Goal: Task Accomplishment & Management: Use online tool/utility

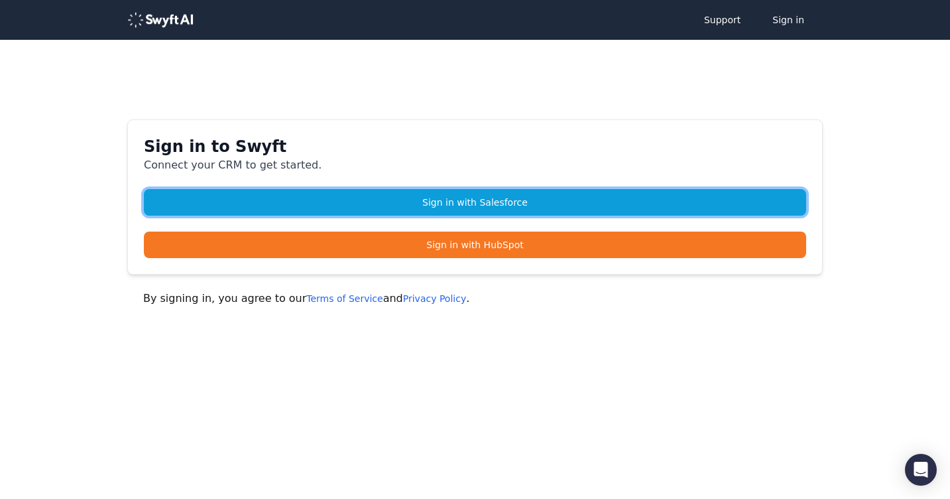
click at [405, 196] on link "Sign in with Salesforce" at bounding box center [475, 202] width 662 height 27
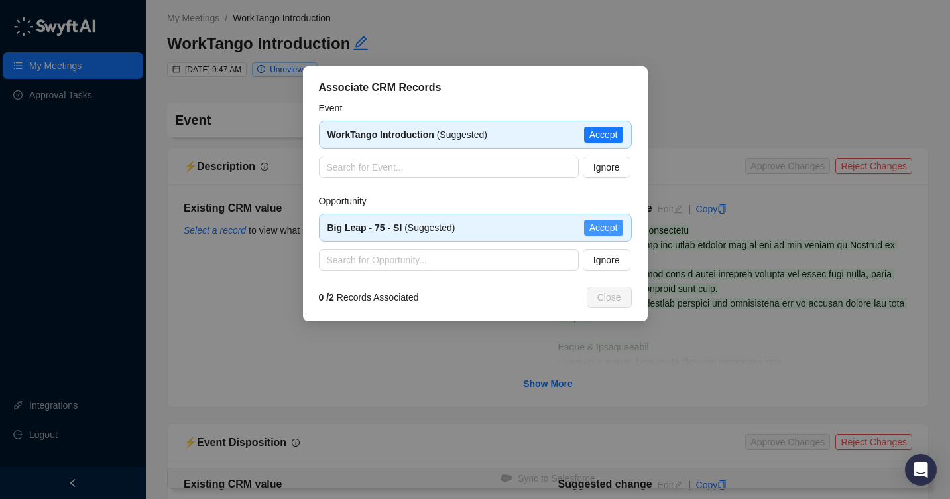
click at [603, 222] on span "Accept" at bounding box center [603, 227] width 29 height 15
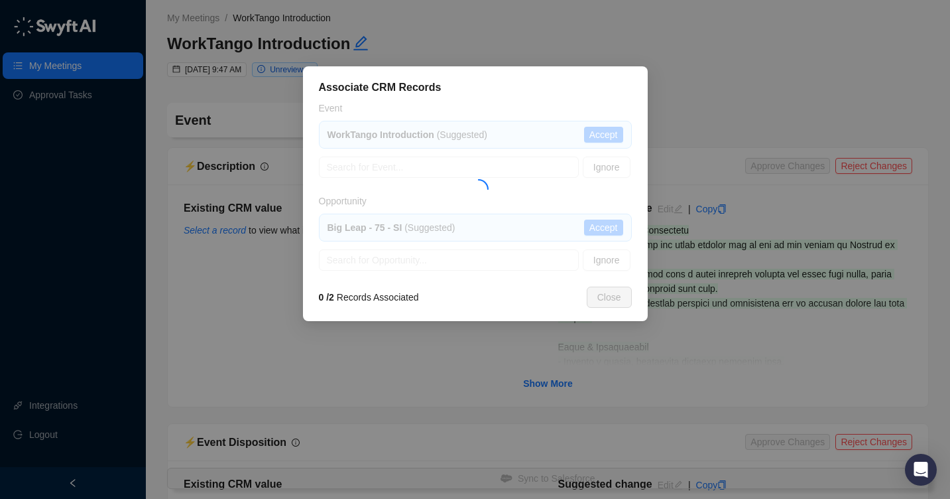
type textarea "**********"
type input "**********"
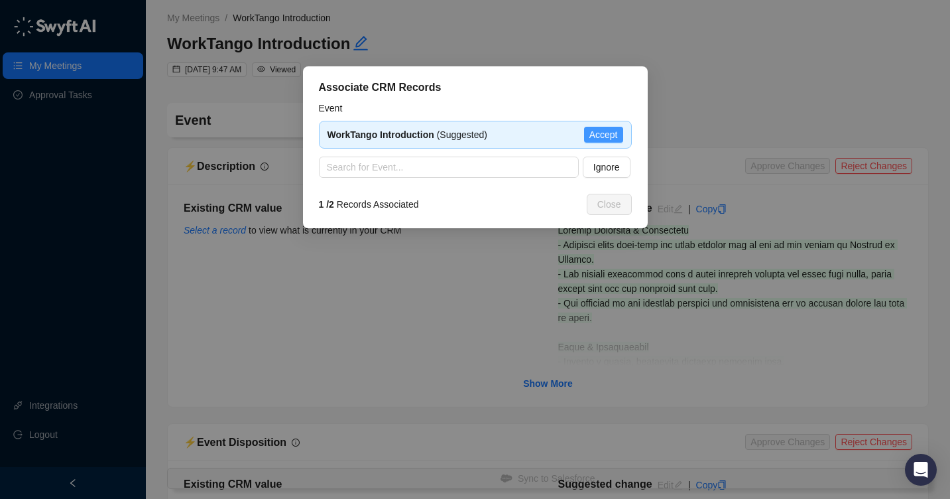
click at [603, 137] on span "Accept" at bounding box center [603, 134] width 29 height 15
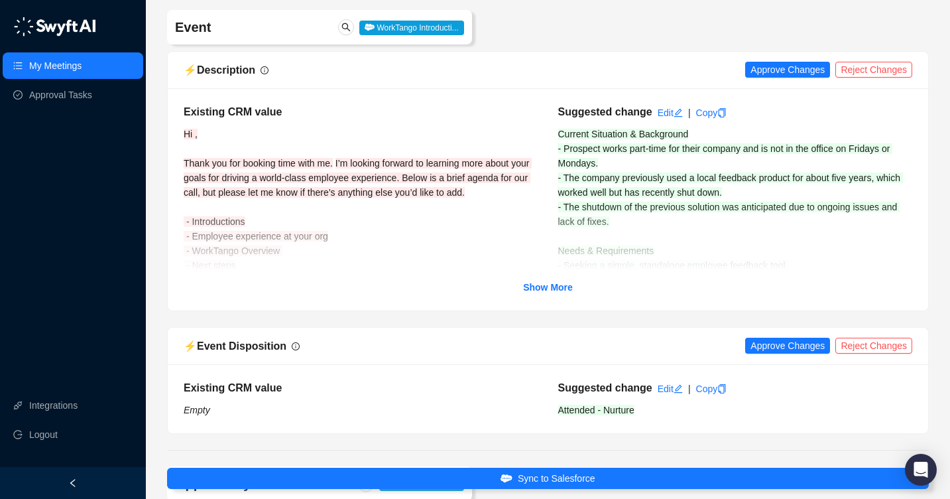
scroll to position [97, 0]
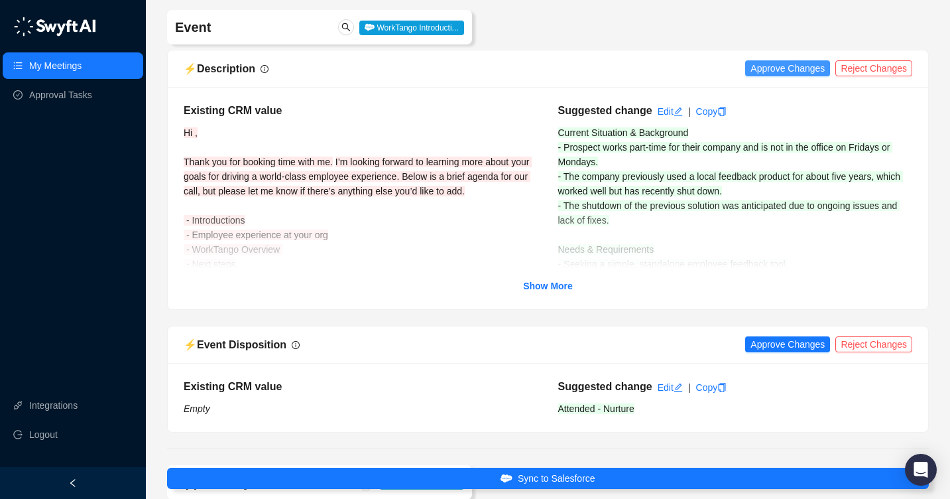
click at [807, 71] on span "Approve Changes" at bounding box center [788, 68] width 74 height 15
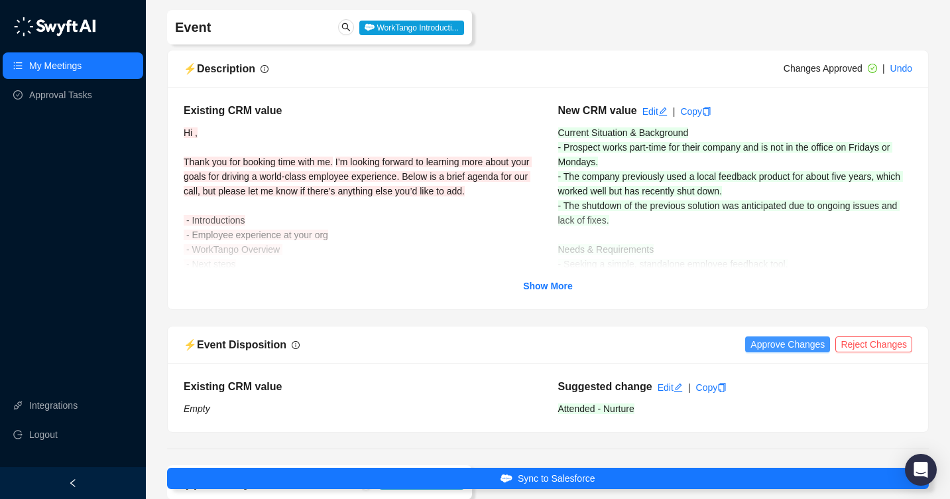
click at [784, 343] on span "Approve Changes" at bounding box center [788, 344] width 74 height 15
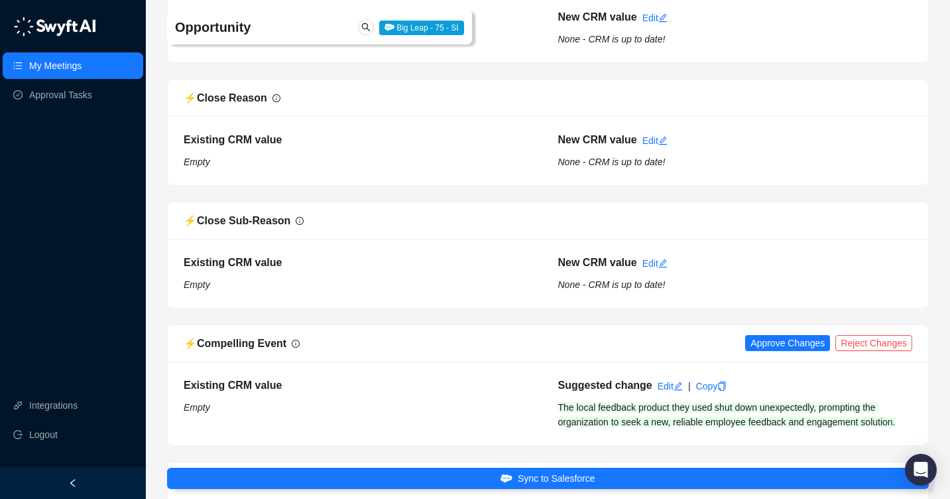
scroll to position [893, 0]
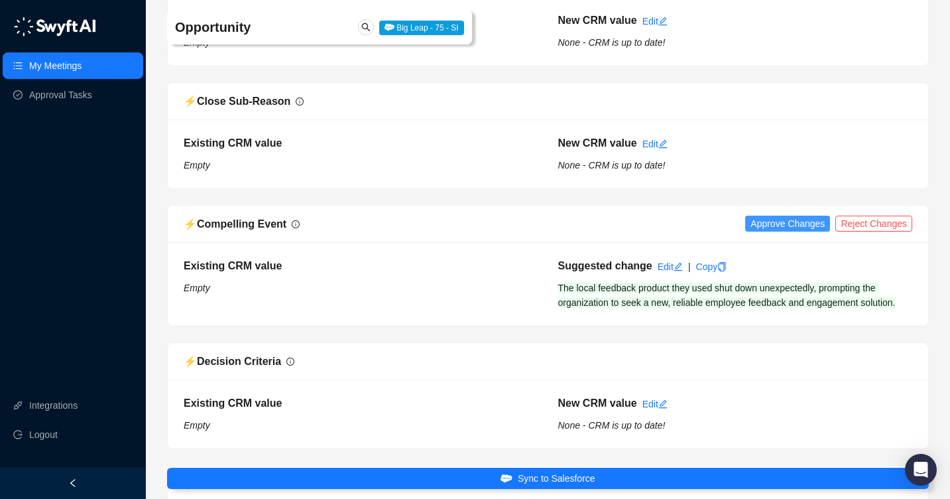
click at [779, 223] on span "Approve Changes" at bounding box center [788, 223] width 74 height 15
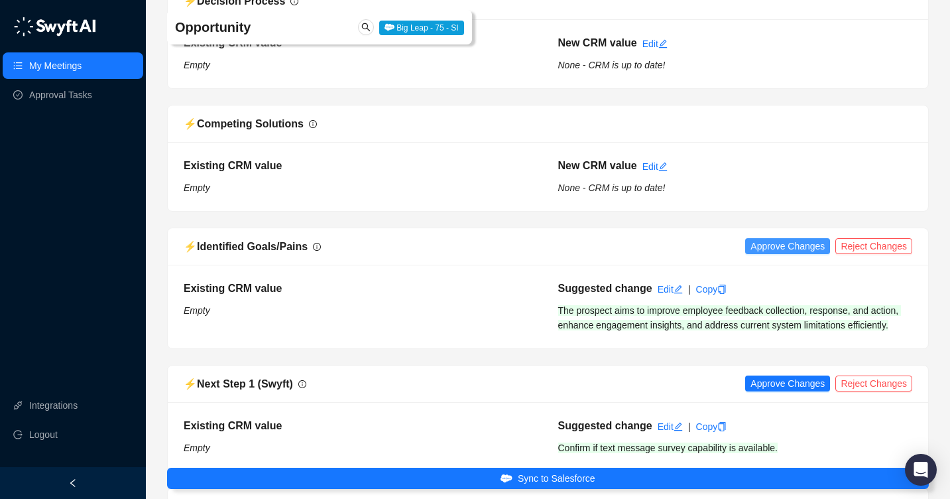
click at [774, 249] on span "Approve Changes" at bounding box center [788, 246] width 74 height 15
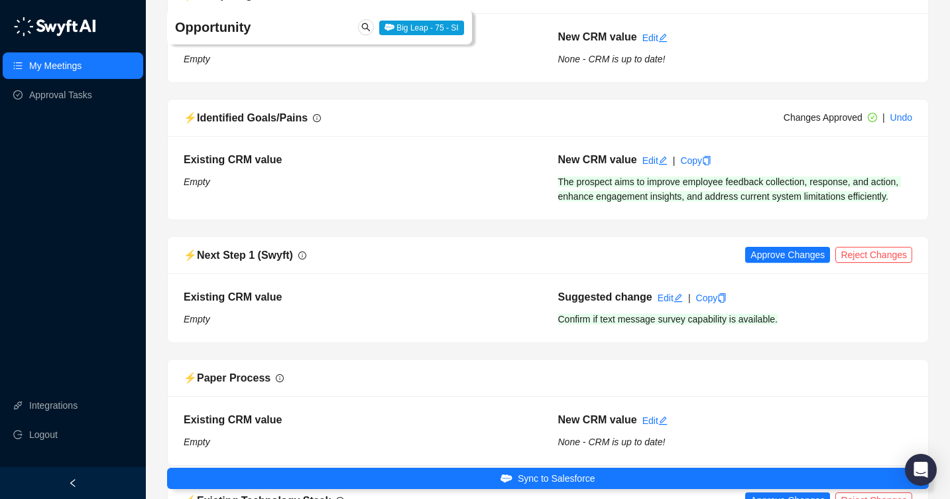
scroll to position [1505, 0]
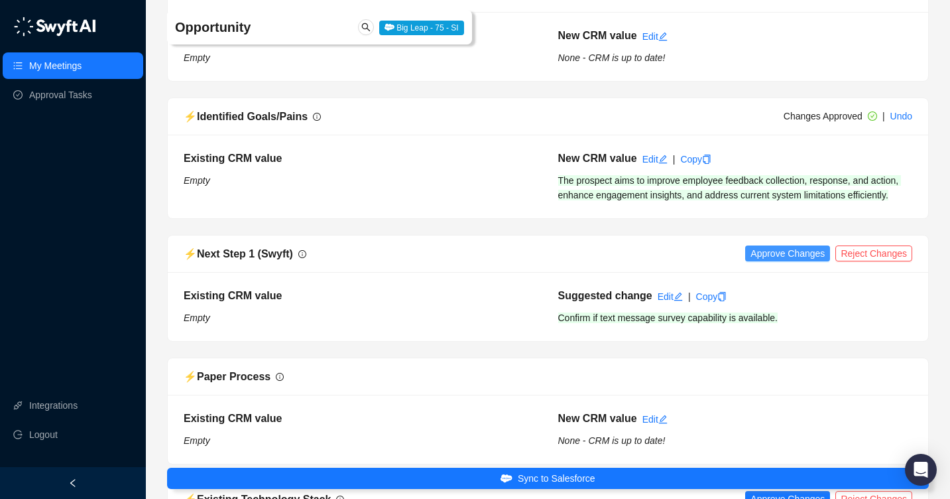
click at [774, 261] on span "Approve Changes" at bounding box center [788, 253] width 74 height 15
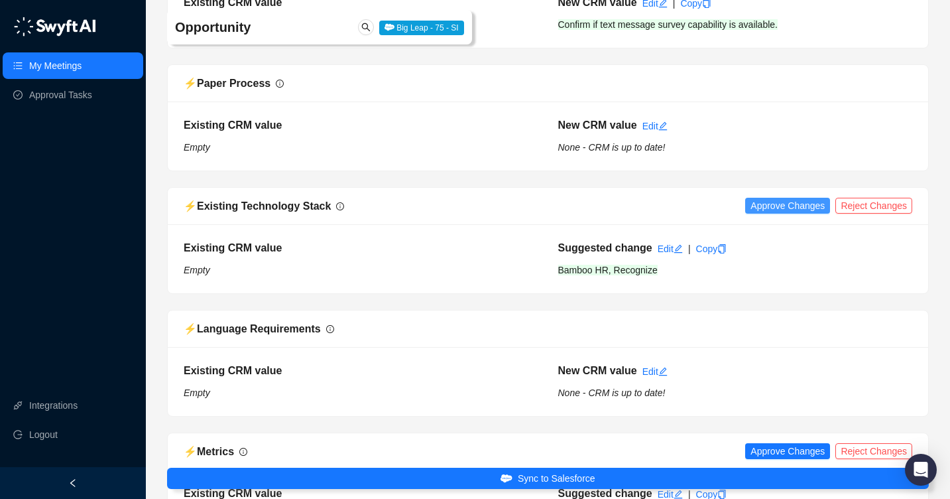
click at [774, 213] on span "Approve Changes" at bounding box center [788, 205] width 74 height 15
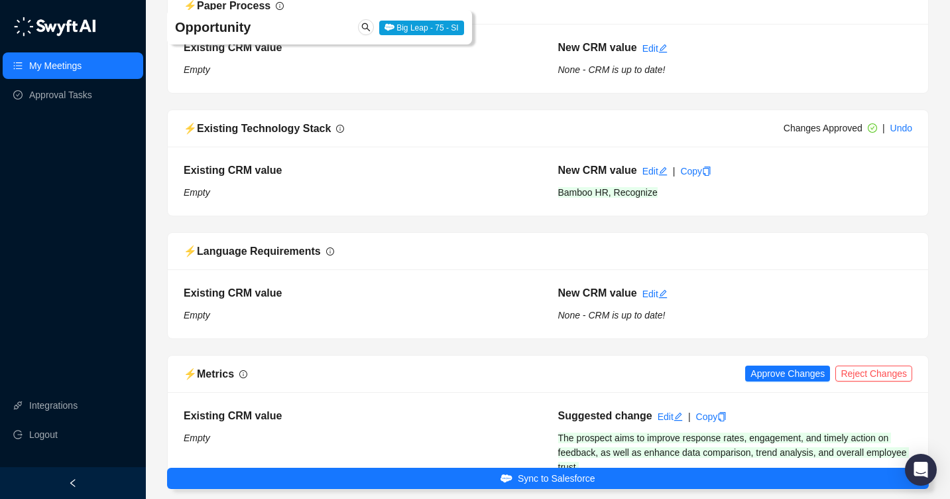
scroll to position [1867, 0]
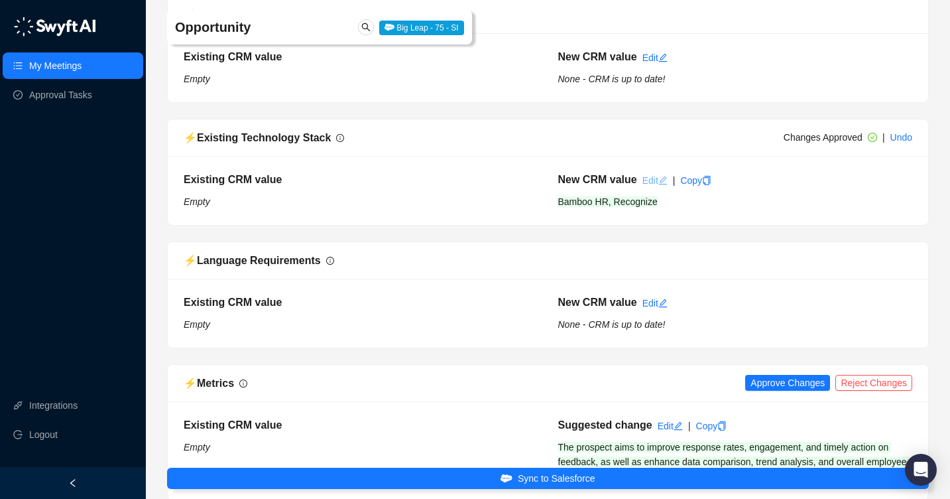
click at [645, 186] on link "Edit" at bounding box center [655, 180] width 25 height 11
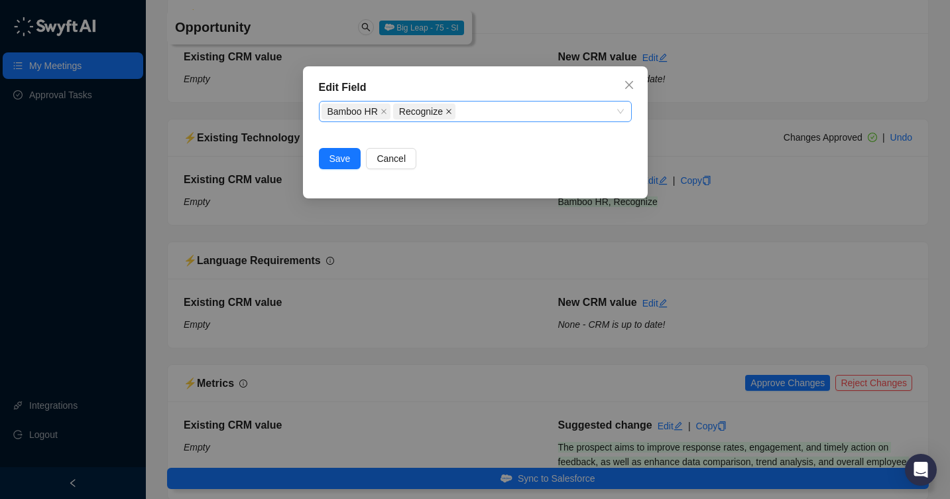
click at [447, 113] on icon "close" at bounding box center [449, 111] width 7 height 7
click at [447, 113] on div "Bamboo HR" at bounding box center [469, 111] width 294 height 19
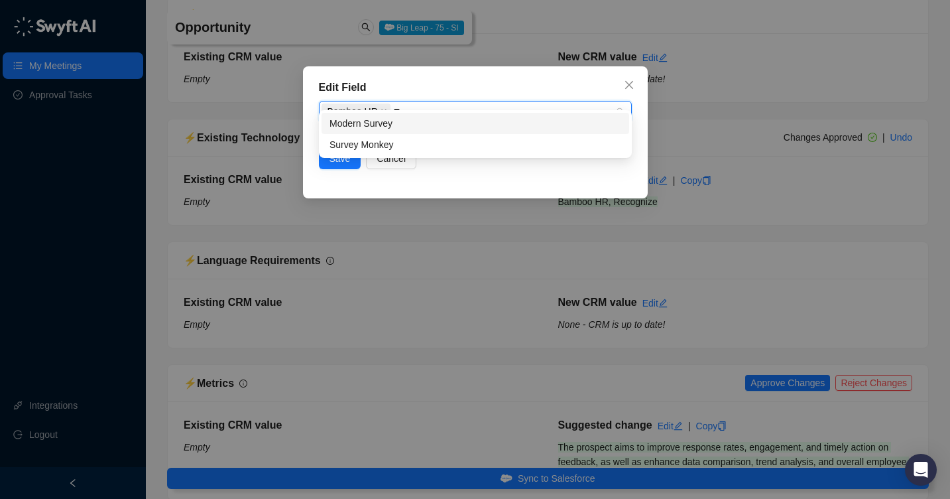
scroll to position [0, 0]
type input "*"
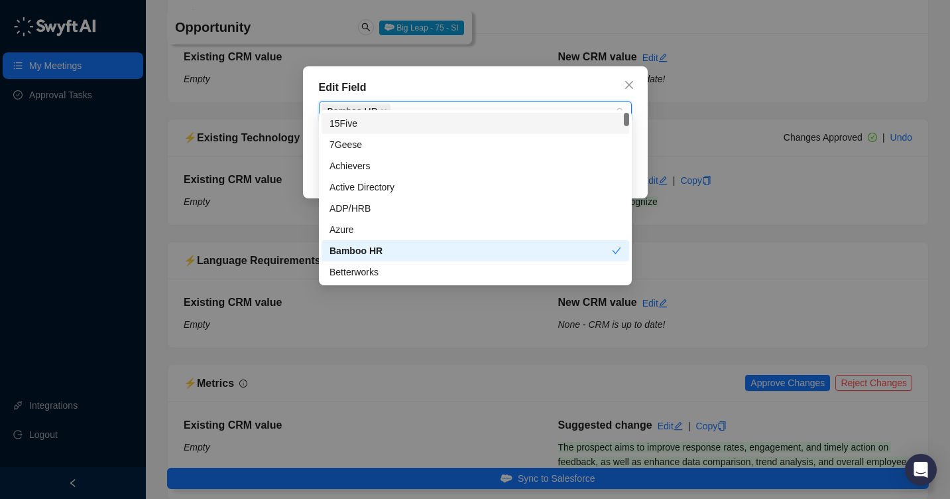
click at [567, 85] on div "Edit Field" at bounding box center [475, 88] width 313 height 16
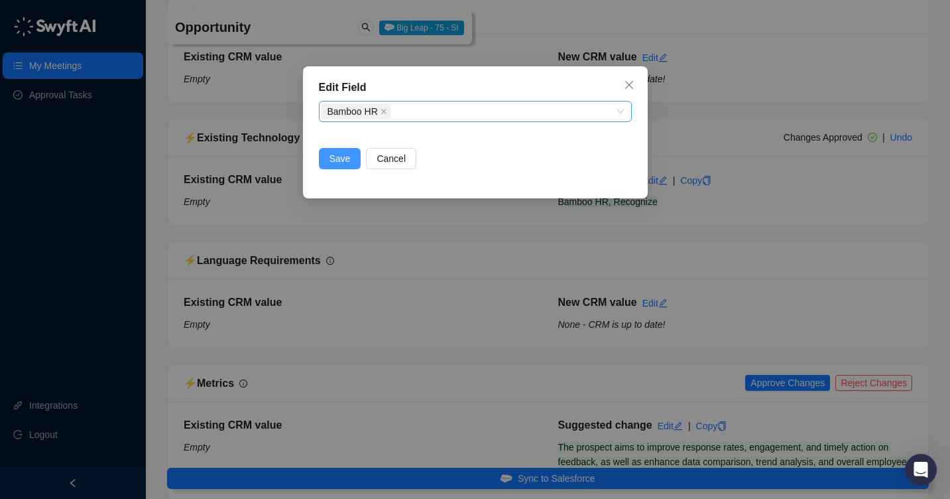
click at [331, 156] on span "Save" at bounding box center [340, 158] width 21 height 15
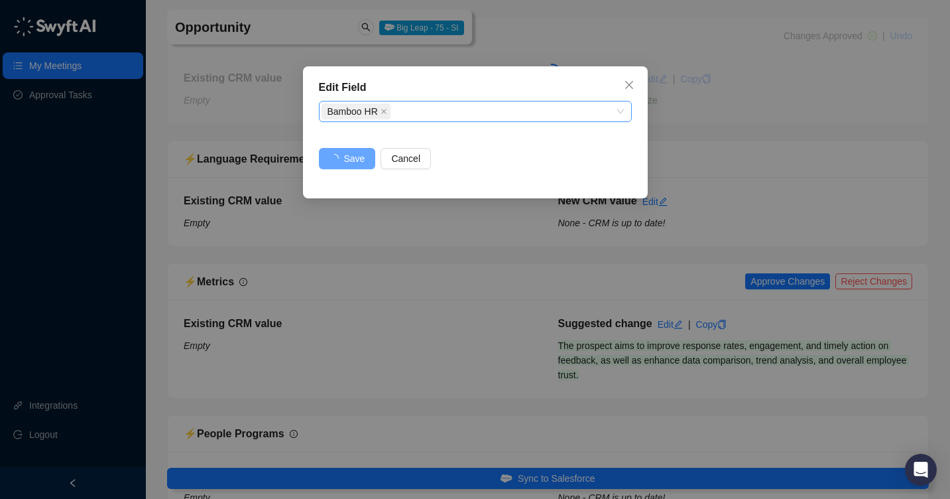
scroll to position [1971, 0]
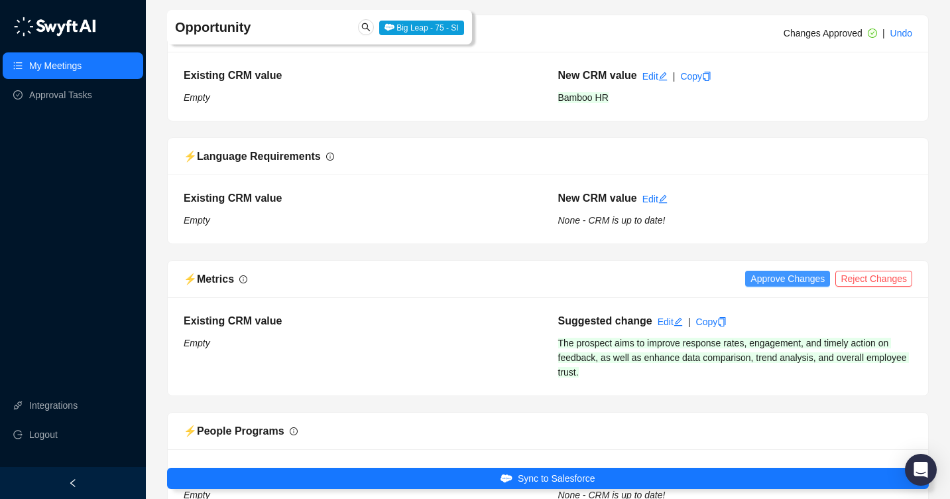
click at [800, 286] on span "Approve Changes" at bounding box center [788, 278] width 74 height 15
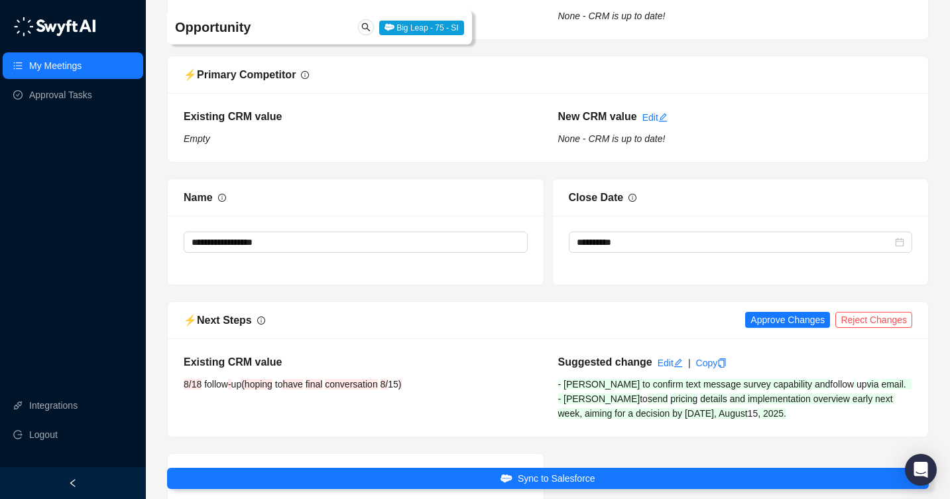
scroll to position [2479, 0]
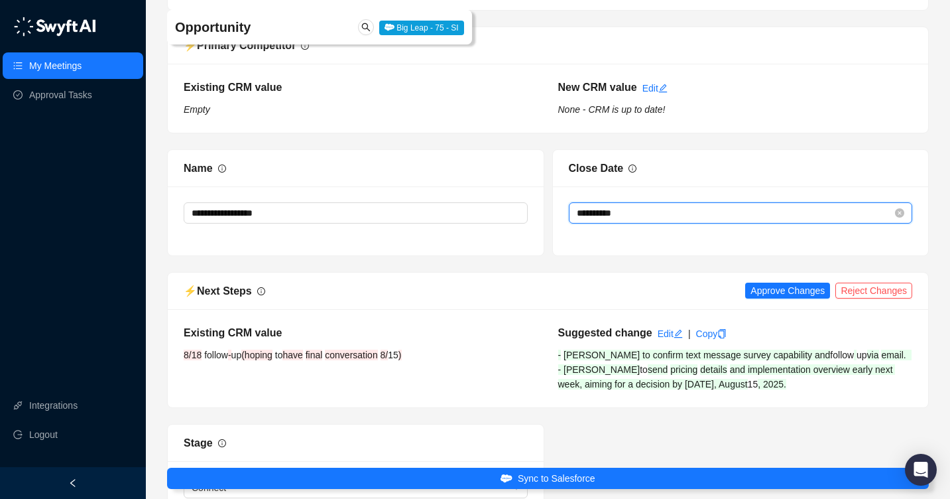
click at [834, 220] on input "**********" at bounding box center [735, 213] width 316 height 15
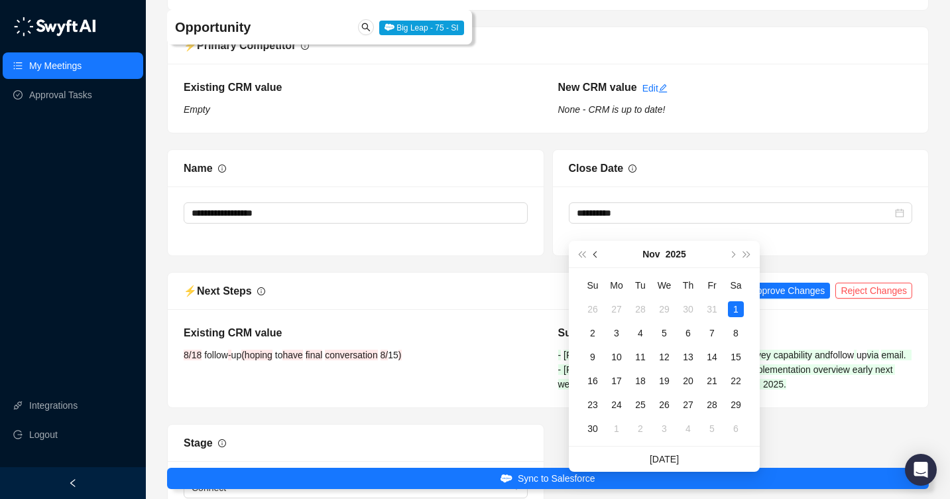
click at [600, 250] on button "prev-year" at bounding box center [596, 254] width 15 height 27
type input "**********"
click at [640, 402] on div "30" at bounding box center [641, 405] width 16 height 16
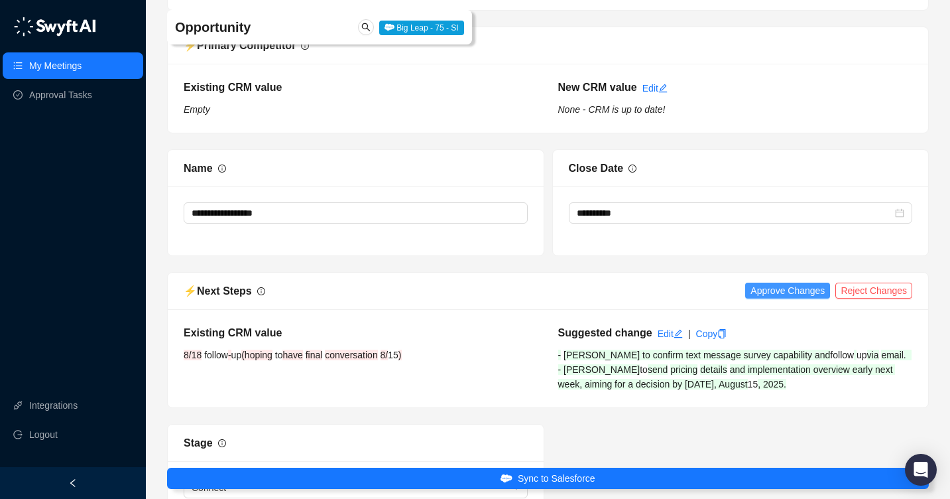
click at [769, 298] on span "Approve Changes" at bounding box center [788, 290] width 74 height 15
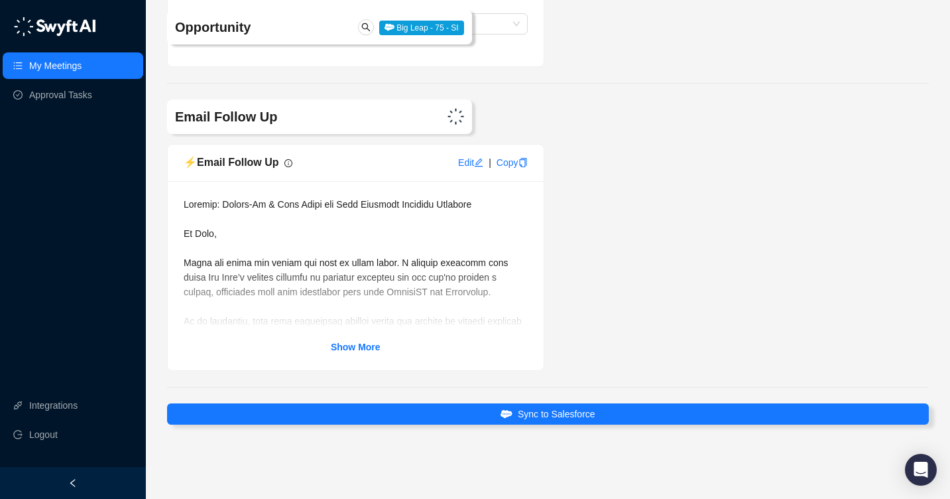
scroll to position [2955, 0]
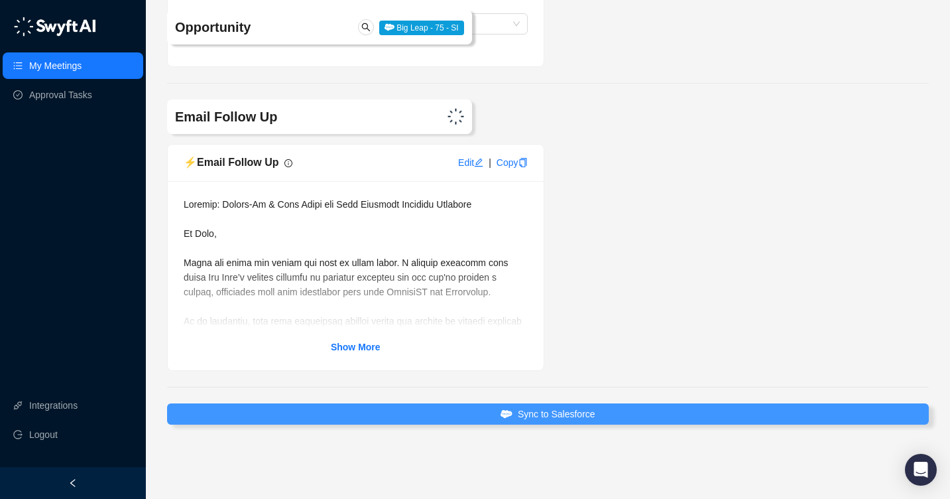
click at [621, 415] on button "Sync to Salesforce" at bounding box center [548, 413] width 762 height 21
